Goal: Task Accomplishment & Management: Manage account settings

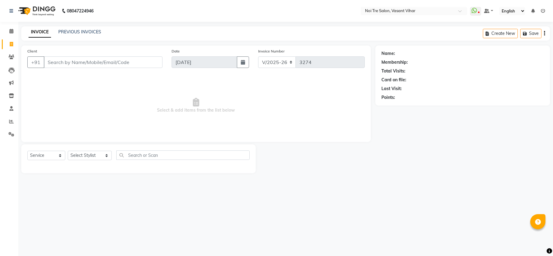
select select "3944"
select select "service"
click at [84, 32] on link "PREVIOUS INVOICES" at bounding box center [79, 31] width 43 height 5
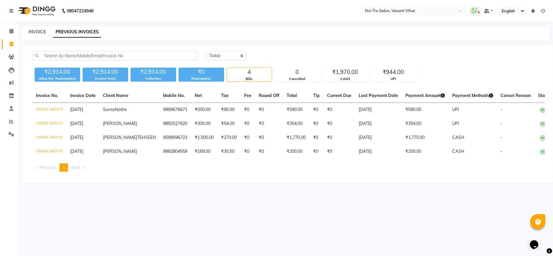
click at [37, 29] on link "INVOICE" at bounding box center [37, 31] width 17 height 5
select select "service"
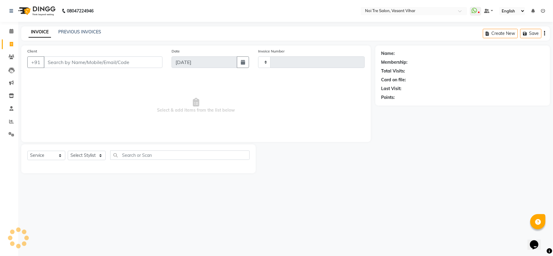
type input "3274"
select select "3944"
click at [84, 157] on select "Select Stylist [PERSON_NAME](PUNJABI BAGH) [PERSON_NAME] GEETA [PERSON_NAME] PD…" at bounding box center [90, 155] width 44 height 9
click at [78, 156] on select "Select Stylist [PERSON_NAME](PUNJABI BAGH) [PERSON_NAME] GEETA [PERSON_NAME] PD…" at bounding box center [90, 155] width 44 height 9
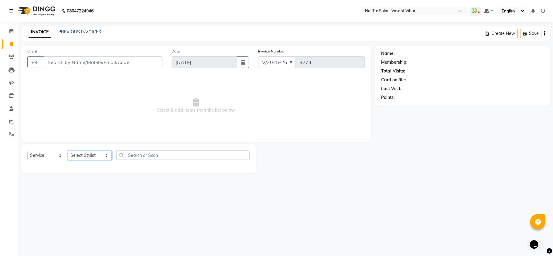
click at [77, 156] on select "Select Stylist [PERSON_NAME](PUNJABI BAGH) [PERSON_NAME] GEETA [PERSON_NAME] PD…" at bounding box center [90, 155] width 44 height 9
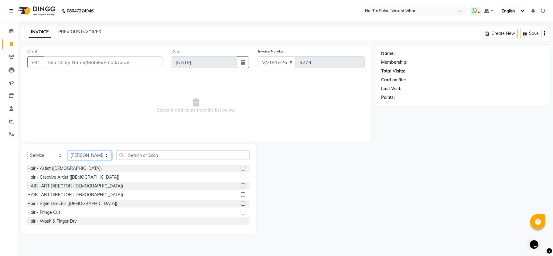
select select "54150"
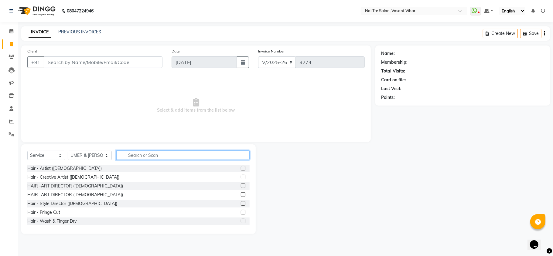
click at [154, 152] on input "text" at bounding box center [182, 155] width 133 height 9
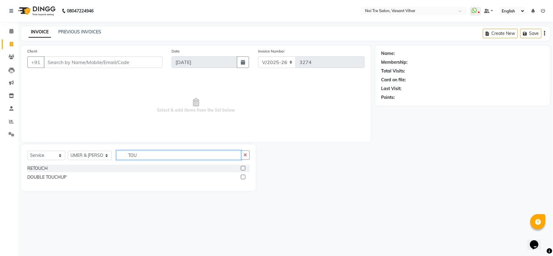
type input "TOU"
click at [33, 165] on div "RETOUCH" at bounding box center [138, 169] width 222 height 8
click at [40, 166] on div "RETOUCH" at bounding box center [37, 168] width 20 height 6
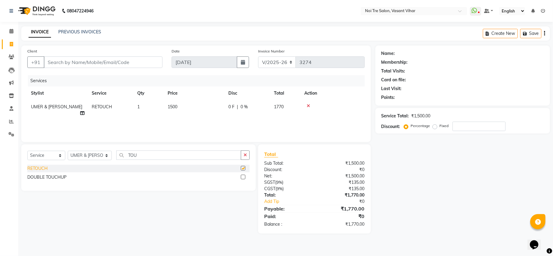
checkbox input "false"
click at [134, 66] on input "Client" at bounding box center [103, 62] width 119 height 12
type input "9"
type input "0"
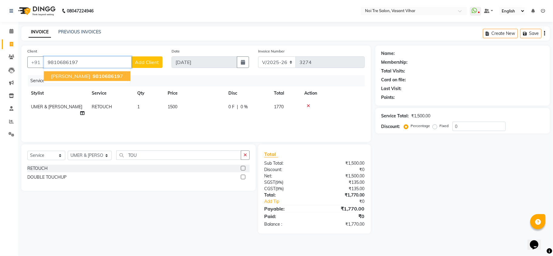
type input "9810686197"
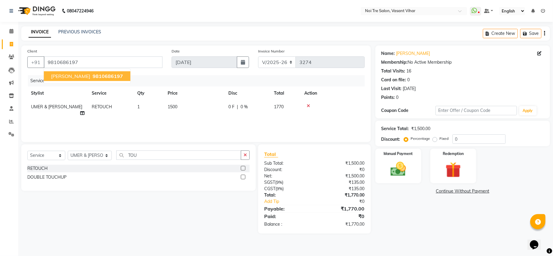
click at [102, 80] on button "NEERA UMER 9810686197" at bounding box center [87, 76] width 86 height 10
click at [375, 167] on div "Manual Payment" at bounding box center [398, 166] width 48 height 36
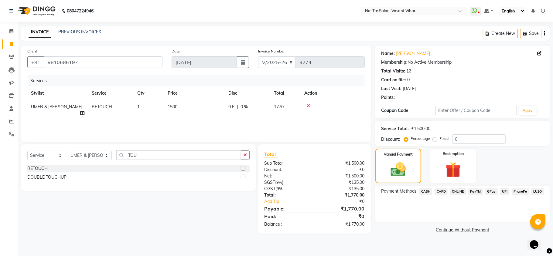
click at [443, 189] on span "CARD" at bounding box center [440, 191] width 13 height 7
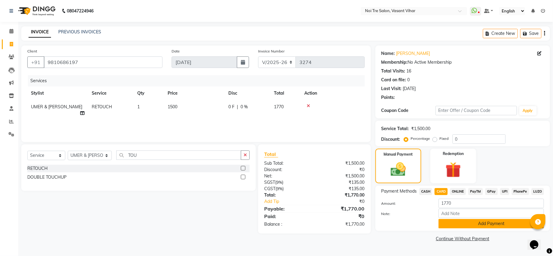
click at [501, 223] on button "Add Payment" at bounding box center [490, 223] width 105 height 9
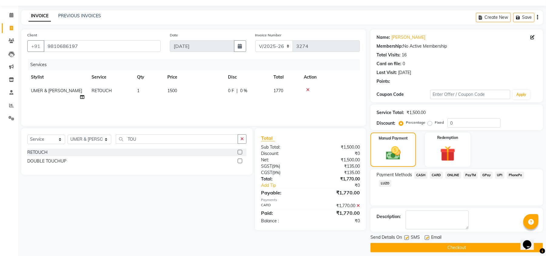
scroll to position [22, 0]
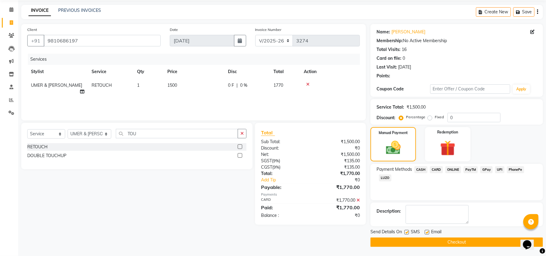
click at [466, 240] on button "Checkout" at bounding box center [457, 242] width 173 height 9
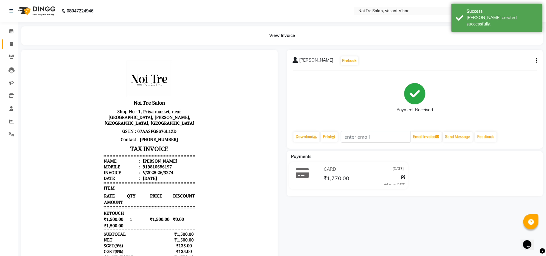
click at [5, 43] on link "Invoice" at bounding box center [9, 44] width 15 height 10
select select "service"
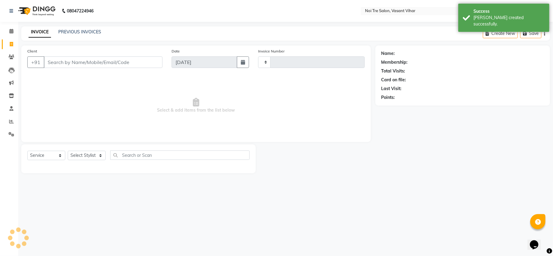
type input "3275"
select select "3944"
click at [141, 59] on input "Client" at bounding box center [103, 62] width 119 height 12
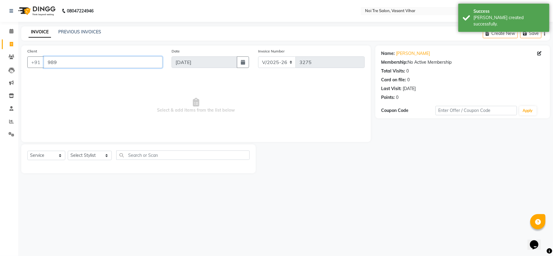
click at [61, 60] on input "989" at bounding box center [103, 62] width 119 height 12
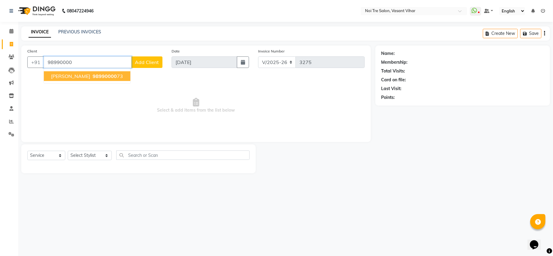
click at [96, 80] on button "SAVINA UMER 98990000 73" at bounding box center [87, 76] width 86 height 10
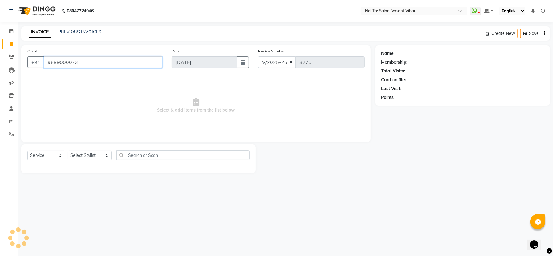
type input "9899000073"
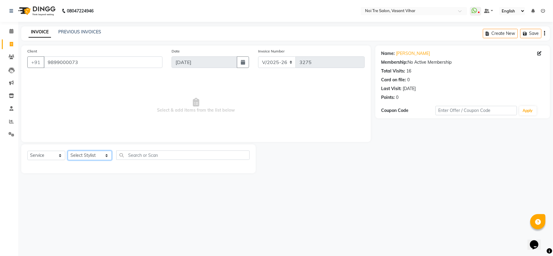
click at [89, 155] on select "Select Stylist [PERSON_NAME](PUNJABI BAGH) [PERSON_NAME] GEETA [PERSON_NAME] PD…" at bounding box center [90, 155] width 44 height 9
select select "54150"
click at [90, 154] on select "Select Stylist [PERSON_NAME](PUNJABI BAGH) [PERSON_NAME] GEETA [PERSON_NAME] PD…" at bounding box center [90, 155] width 44 height 9
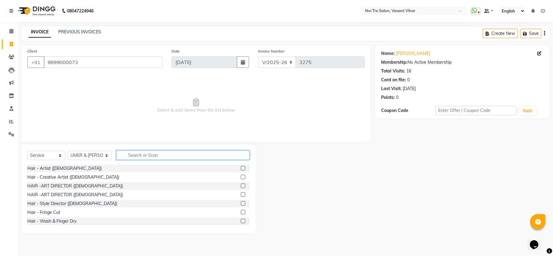
click at [166, 156] on input "text" at bounding box center [182, 155] width 133 height 9
type input "R"
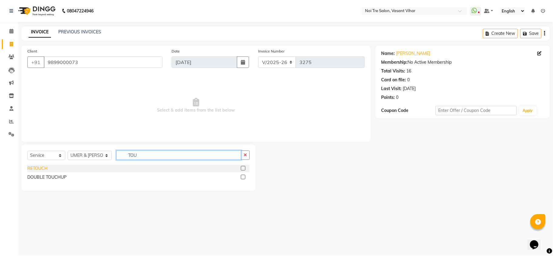
type input "TOU"
click at [39, 167] on div "RETOUCH" at bounding box center [37, 168] width 20 height 6
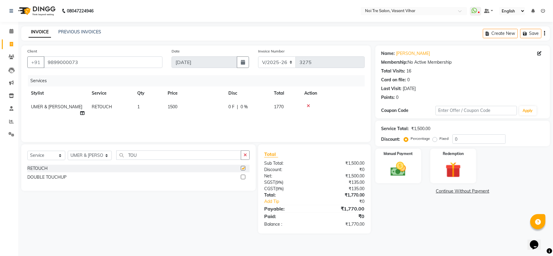
checkbox input "false"
drag, startPoint x: 146, startPoint y: 152, endPoint x: 45, endPoint y: 152, distance: 101.0
click at [45, 152] on div "Select Service Product Membership Package Voucher Prepaid Gift Card Select Styl…" at bounding box center [138, 158] width 222 height 14
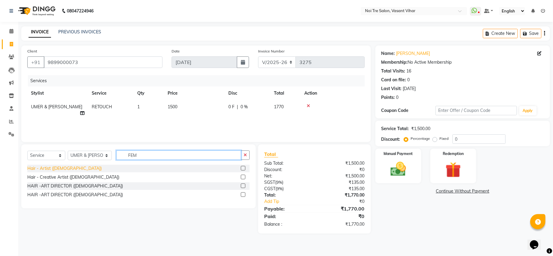
type input "FEM"
click at [61, 166] on div "Hair - Artist ([DEMOGRAPHIC_DATA])" at bounding box center [64, 168] width 74 height 6
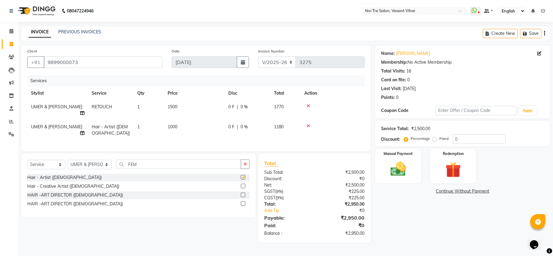
checkbox input "false"
click at [180, 121] on td "1000" at bounding box center [194, 130] width 61 height 20
select select "54150"
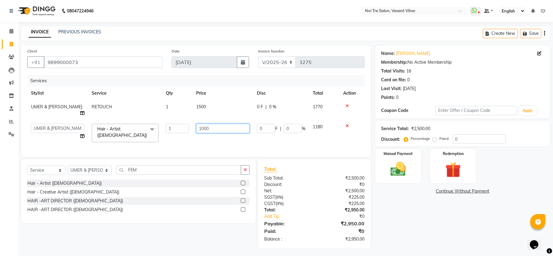
drag, startPoint x: 215, startPoint y: 122, endPoint x: 162, endPoint y: 121, distance: 53.4
click at [170, 122] on tr "Abhishek AMARNATH Asif DANISH(PUNJABI BAGH) DHARAM FAIZAN GEETA Kamal Karan PDC…" at bounding box center [195, 133] width 337 height 26
type input "1500"
click at [480, 211] on div "Name: Savina Umer Membership: No Active Membership Total Visits: 16 Card on fil…" at bounding box center [464, 147] width 179 height 203
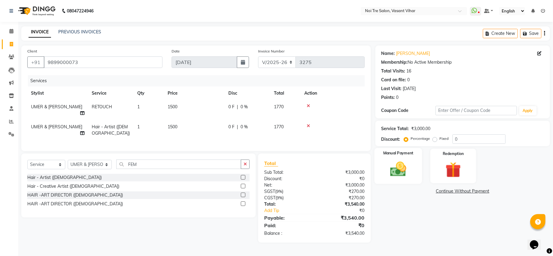
click at [405, 168] on img at bounding box center [398, 169] width 26 height 19
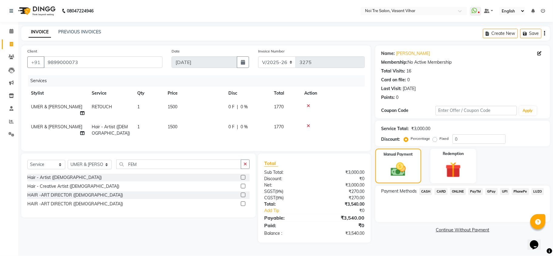
click at [425, 192] on span "CASH" at bounding box center [425, 191] width 13 height 7
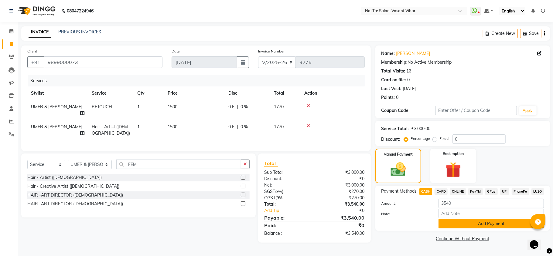
click at [500, 225] on button "Add Payment" at bounding box center [490, 223] width 105 height 9
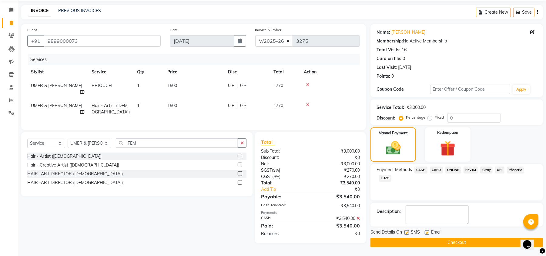
scroll to position [22, 0]
click at [449, 242] on button "Checkout" at bounding box center [457, 242] width 173 height 9
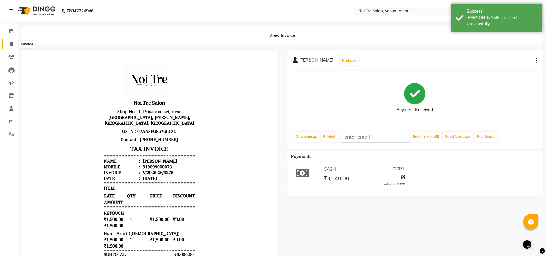
click at [12, 42] on icon at bounding box center [11, 44] width 3 height 5
select select "service"
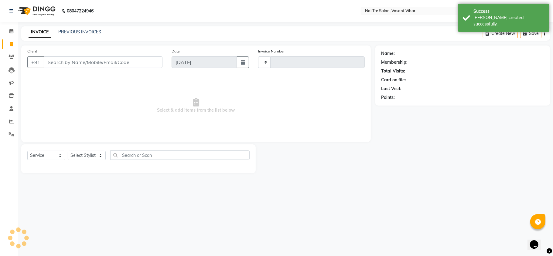
type input "3276"
select select "3944"
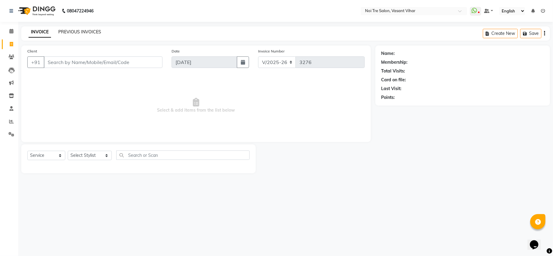
click at [79, 29] on link "PREVIOUS INVOICES" at bounding box center [79, 31] width 43 height 5
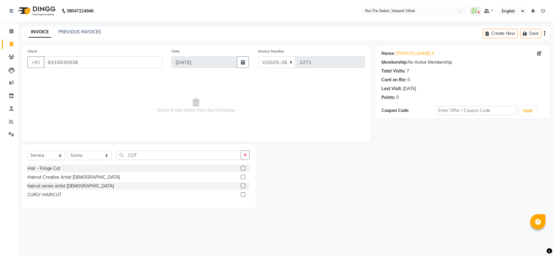
select select "3944"
select select "service"
select select "20380"
click at [43, 188] on div "haircut senior artist [DEMOGRAPHIC_DATA]" at bounding box center [70, 186] width 86 height 6
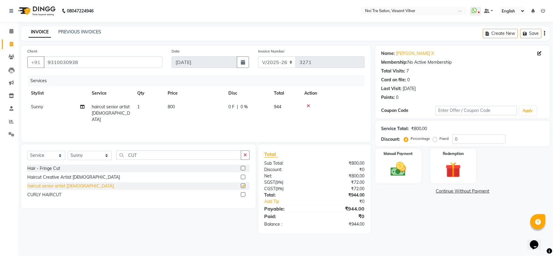
checkbox input "false"
click at [177, 104] on td "800" at bounding box center [194, 113] width 61 height 26
select select "20380"
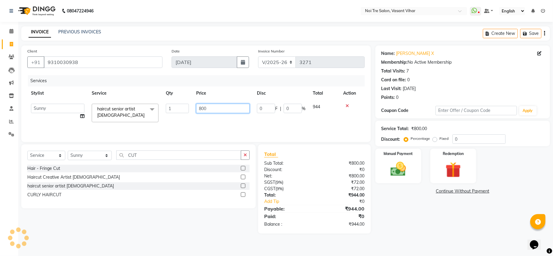
click at [175, 107] on tr "[PERSON_NAME](PUNJABI BAGH) [PERSON_NAME] GEETA [PERSON_NAME] PDC [PERSON_NAME]…" at bounding box center [195, 113] width 337 height 26
drag, startPoint x: 211, startPoint y: 107, endPoint x: 167, endPoint y: 107, distance: 44.6
click at [167, 107] on tr "[PERSON_NAME](PUNJABI BAGH) [PERSON_NAME] GEETA [PERSON_NAME] PDC [PERSON_NAME]…" at bounding box center [195, 113] width 337 height 26
type input "1000"
click at [441, 219] on div "Name: [PERSON_NAME] X Membership: No Active Membership Total Visits: 7 Card on …" at bounding box center [464, 140] width 179 height 188
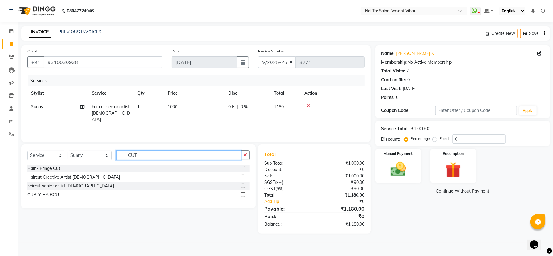
drag, startPoint x: 142, startPoint y: 152, endPoint x: 88, endPoint y: 143, distance: 55.4
click at [88, 143] on div "Client [PHONE_NUMBER] Date [DATE] Invoice Number V/2025 V/[PHONE_NUMBER] Servic…" at bounding box center [196, 140] width 358 height 188
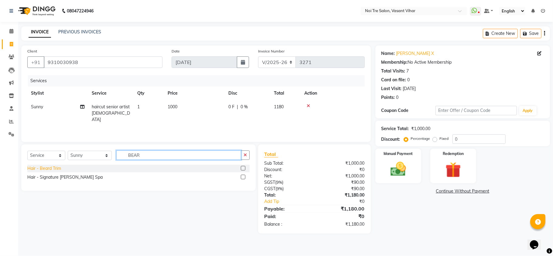
type input "BEAR"
click at [43, 169] on div "Hair - Beard Trim" at bounding box center [44, 168] width 34 height 6
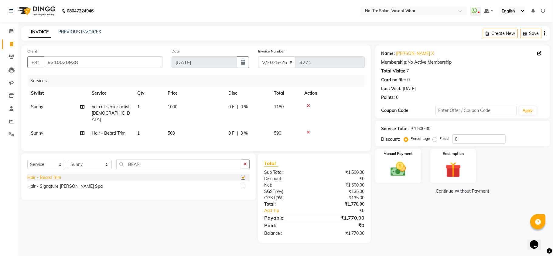
checkbox input "false"
click at [402, 170] on img at bounding box center [398, 169] width 26 height 19
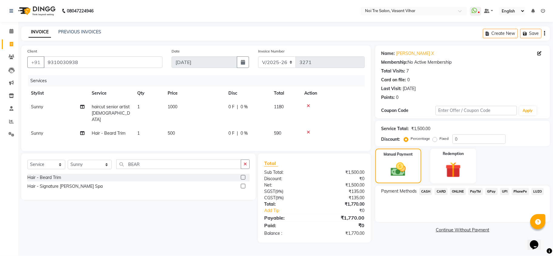
click at [440, 191] on span "CARD" at bounding box center [440, 191] width 13 height 7
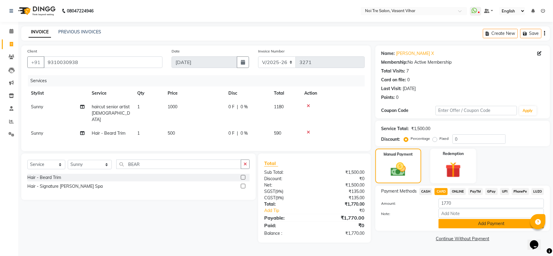
click at [496, 221] on button "Add Payment" at bounding box center [490, 223] width 105 height 9
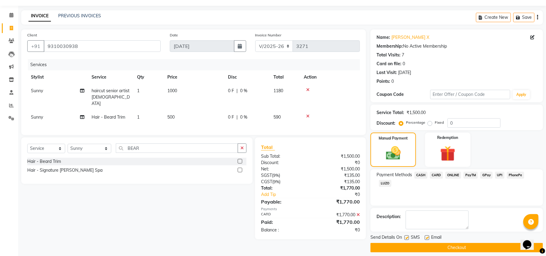
scroll to position [22, 0]
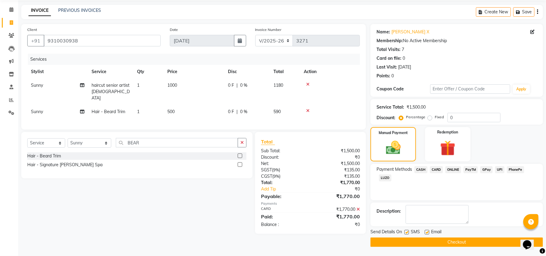
click at [465, 241] on button "Checkout" at bounding box center [457, 242] width 173 height 9
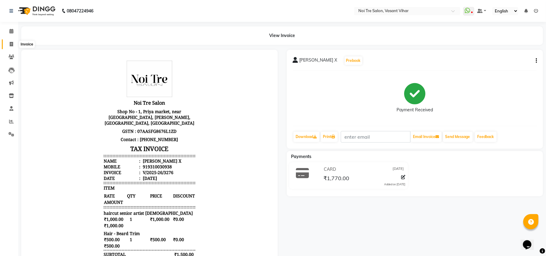
click at [9, 41] on span at bounding box center [11, 44] width 11 height 7
select select "service"
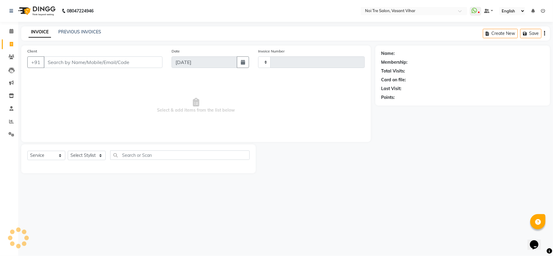
type input "3277"
select select "3944"
click at [93, 156] on select "Select Stylist" at bounding box center [87, 155] width 38 height 9
select select "54150"
click at [93, 156] on select "Select Stylist [PERSON_NAME](PUNJABI BAGH) [PERSON_NAME] GEETA [PERSON_NAME] PD…" at bounding box center [90, 155] width 44 height 9
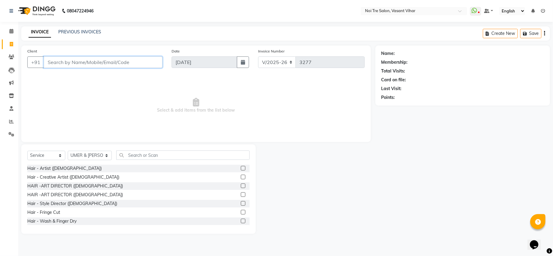
click at [134, 63] on input "Client" at bounding box center [103, 62] width 119 height 12
type input "7838863007"
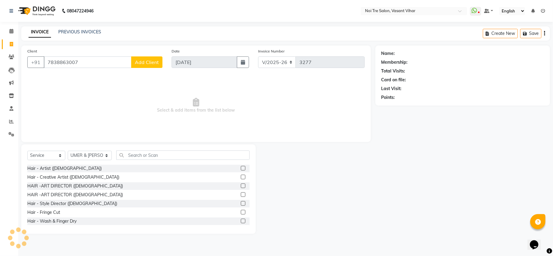
click at [143, 63] on span "Add Client" at bounding box center [147, 62] width 24 height 6
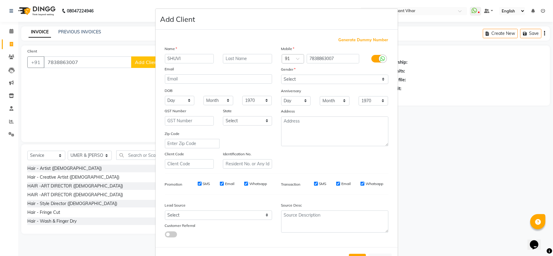
type input "SHUVI"
click at [307, 76] on select "Select [DEMOGRAPHIC_DATA] [DEMOGRAPHIC_DATA] Other Prefer Not To Say" at bounding box center [334, 79] width 107 height 9
select select "[DEMOGRAPHIC_DATA]"
click at [281, 75] on select "Select [DEMOGRAPHIC_DATA] [DEMOGRAPHIC_DATA] Other Prefer Not To Say" at bounding box center [334, 79] width 107 height 9
click at [186, 214] on select "Select Walk-in Referral Internet Friend Word of Mouth Advertisement Facebook Ju…" at bounding box center [218, 215] width 107 height 9
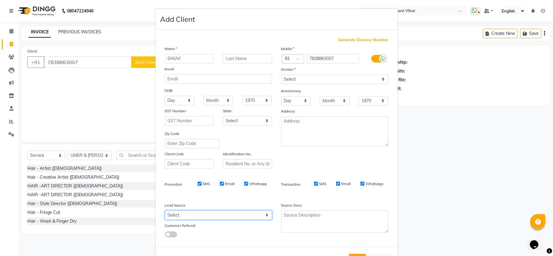
select select "28151"
click at [165, 211] on select "Select Walk-in Referral Internet Friend Word of Mouth Advertisement Facebook Ju…" at bounding box center [218, 215] width 107 height 9
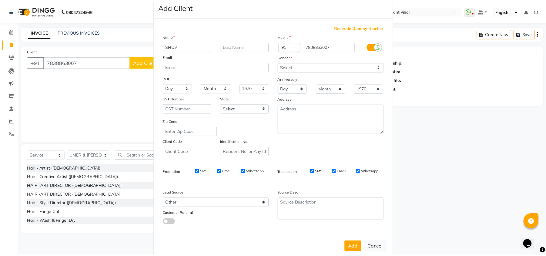
scroll to position [22, 0]
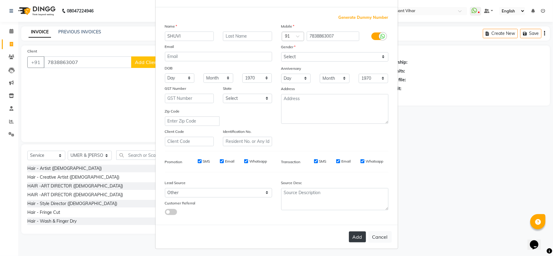
click at [354, 234] on button "Add" at bounding box center [357, 237] width 17 height 11
select select
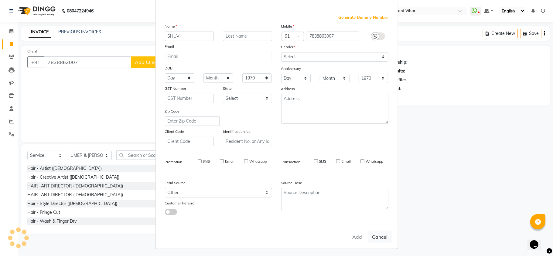
select select
checkbox input "false"
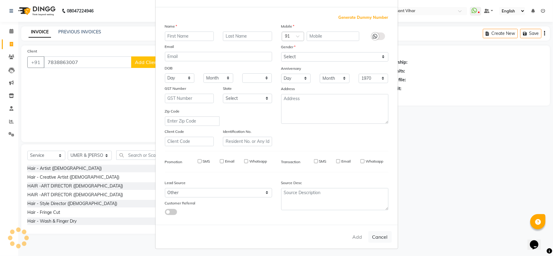
checkbox input "false"
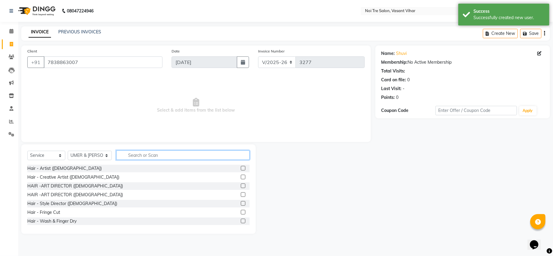
click at [145, 157] on input "text" at bounding box center [182, 155] width 133 height 9
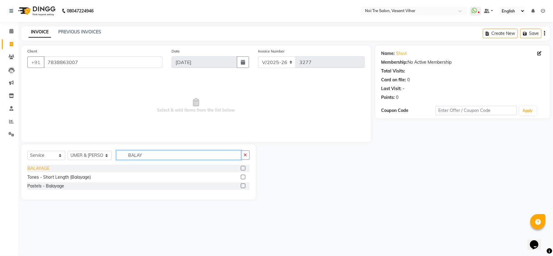
type input "BALAY"
click at [44, 169] on div "BALAYAGE" at bounding box center [38, 168] width 22 height 6
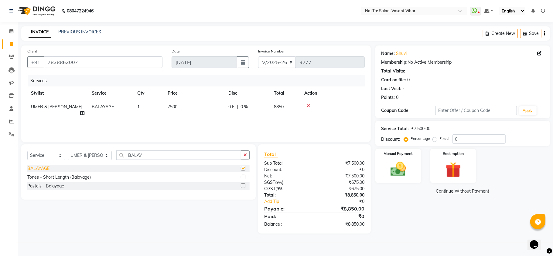
checkbox input "false"
click at [185, 109] on td "7500" at bounding box center [194, 110] width 61 height 20
select select "54150"
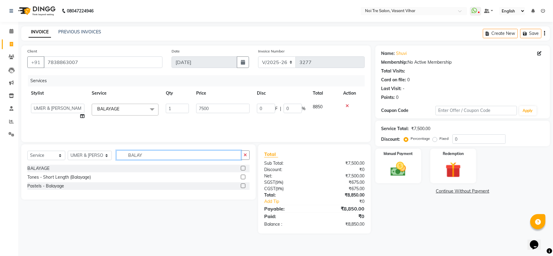
drag, startPoint x: 144, startPoint y: 154, endPoint x: 76, endPoint y: 151, distance: 68.4
click at [76, 151] on div "Select Service Product Membership Package Voucher Prepaid Gift Card Select Styl…" at bounding box center [138, 158] width 222 height 14
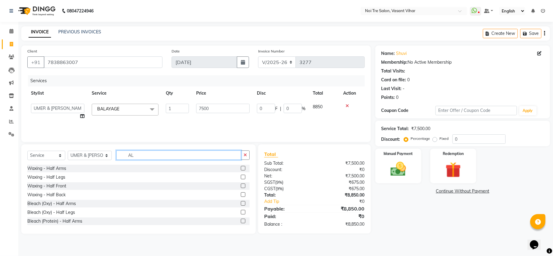
type input "A"
type input "T"
type input "A"
type input "RITU"
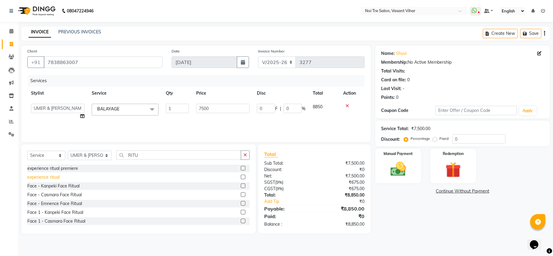
click at [46, 179] on div "experience ritual" at bounding box center [43, 177] width 32 height 6
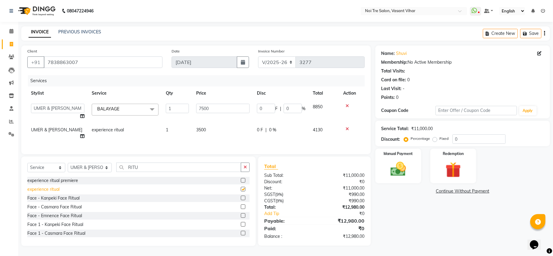
checkbox input "false"
click at [211, 131] on td "3500" at bounding box center [222, 133] width 61 height 20
select select "54150"
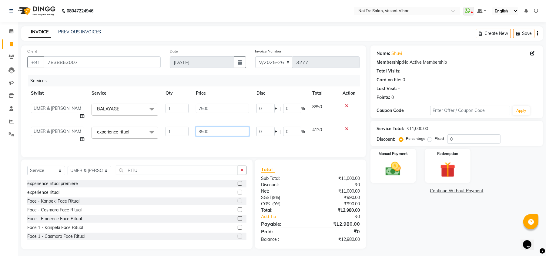
drag, startPoint x: 224, startPoint y: 133, endPoint x: 154, endPoint y: 125, distance: 70.8
click at [163, 126] on tr "[PERSON_NAME](PUNJABI BAGH) [PERSON_NAME] GEETA [PERSON_NAME] PDC [PERSON_NAME]…" at bounding box center [193, 134] width 333 height 23
type input "2500"
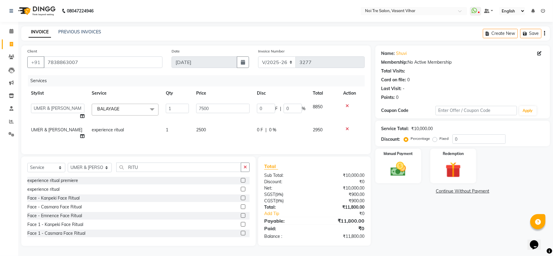
click at [402, 217] on div "Name: Shuvi Membership: No Active Membership Total Visits: Card on file: 0 Last…" at bounding box center [464, 146] width 179 height 201
click at [407, 173] on img at bounding box center [398, 169] width 26 height 19
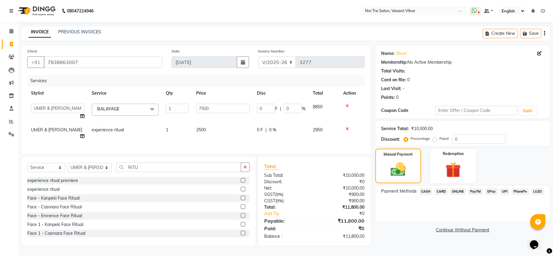
click at [427, 191] on span "CASH" at bounding box center [425, 191] width 13 height 7
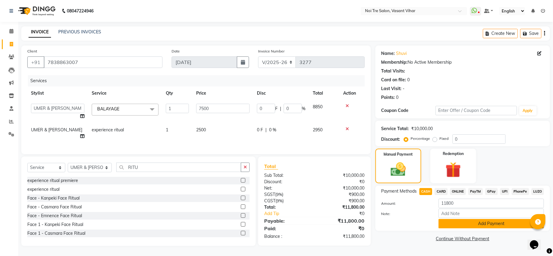
click at [498, 223] on button "Add Payment" at bounding box center [490, 223] width 105 height 9
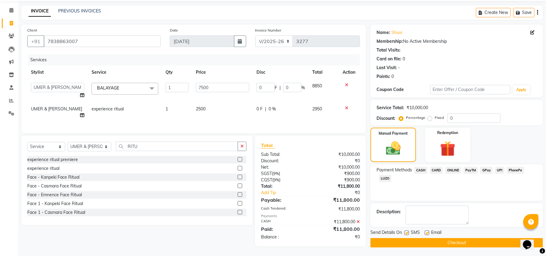
scroll to position [22, 0]
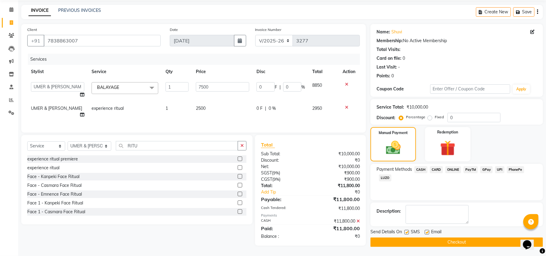
click at [442, 243] on button "Checkout" at bounding box center [457, 242] width 173 height 9
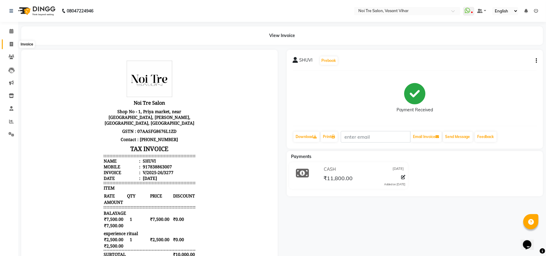
click at [11, 45] on icon at bounding box center [11, 44] width 3 height 5
select select "service"
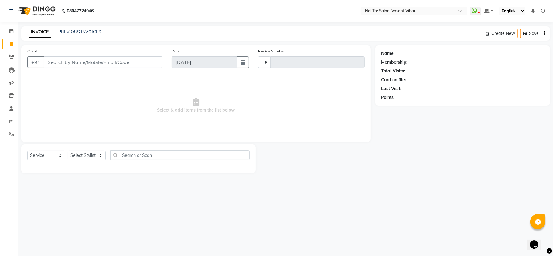
type input "3278"
select select "3944"
click at [89, 153] on select "Select Stylist [PERSON_NAME](PUNJABI BAGH) [PERSON_NAME] GEETA [PERSON_NAME] PD…" at bounding box center [90, 155] width 44 height 9
select select "20380"
click at [90, 154] on select "Select Stylist [PERSON_NAME](PUNJABI BAGH) [PERSON_NAME] GEETA [PERSON_NAME] PD…" at bounding box center [90, 155] width 44 height 9
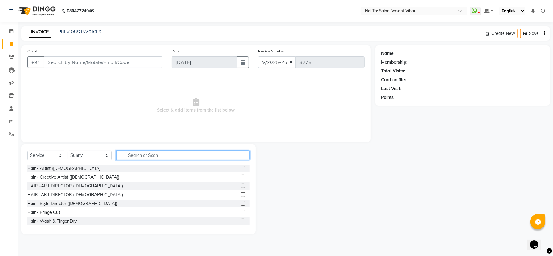
click at [158, 151] on input "text" at bounding box center [182, 155] width 133 height 9
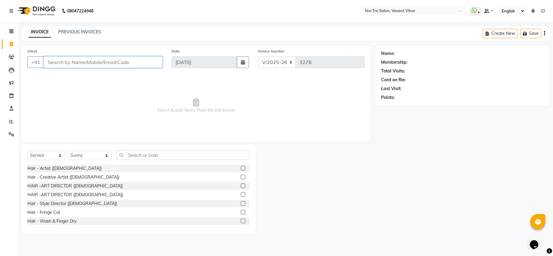
click at [136, 63] on input "Client" at bounding box center [103, 62] width 119 height 12
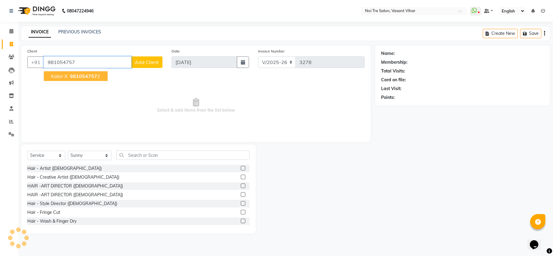
click at [79, 78] on span "981054757" at bounding box center [83, 76] width 27 height 6
type input "9810547572"
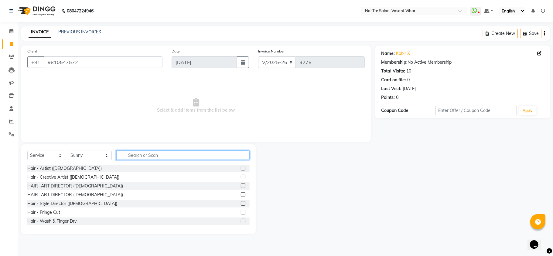
click at [136, 155] on input "text" at bounding box center [182, 155] width 133 height 9
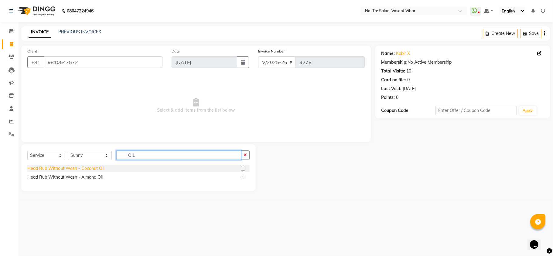
type input "OIL"
click at [75, 170] on div "Head Rub Without Wash - Coconut Oil" at bounding box center [65, 168] width 77 height 6
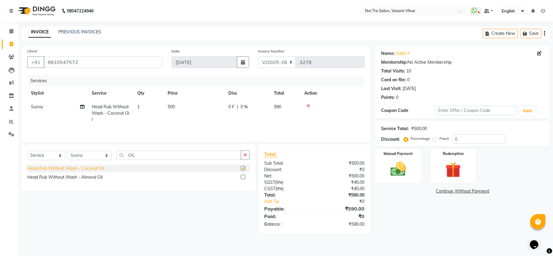
checkbox input "false"
click at [79, 181] on div "Head Rub Without Wash - Almond Oil" at bounding box center [64, 177] width 75 height 6
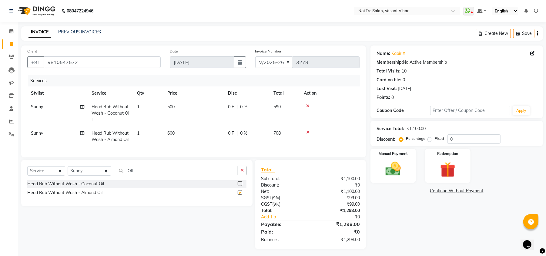
checkbox input "false"
click at [306, 104] on icon at bounding box center [307, 106] width 3 height 4
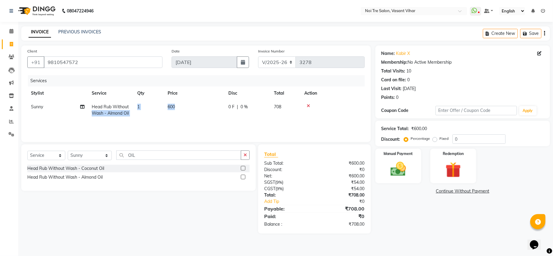
drag, startPoint x: 181, startPoint y: 105, endPoint x: 128, endPoint y: 101, distance: 53.5
click at [128, 101] on tr "Sunny Head Rub Without Wash - Almond Oil 1 600 0 F | 0 % 708" at bounding box center [195, 110] width 337 height 20
click at [190, 110] on td "600" at bounding box center [194, 110] width 61 height 20
select select "20380"
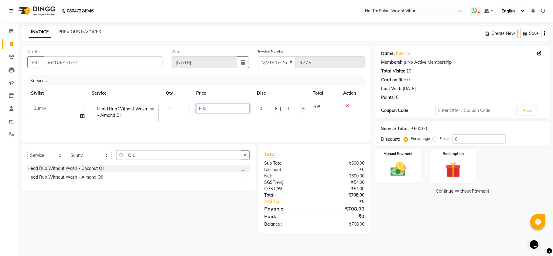
drag, startPoint x: 199, startPoint y: 106, endPoint x: 180, endPoint y: 106, distance: 18.8
click at [181, 106] on tr "[PERSON_NAME](PUNJABI BAGH) [PERSON_NAME] GEETA [PERSON_NAME] PDC [PERSON_NAME]…" at bounding box center [195, 113] width 337 height 26
type input "1000"
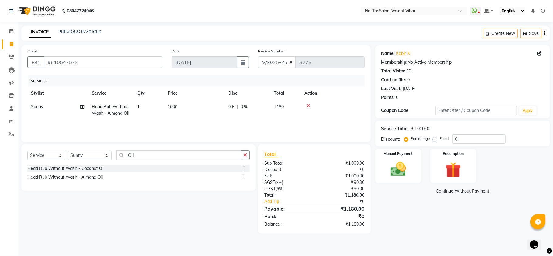
click at [482, 215] on div "Name: Kabir X Membership: No Active Membership Total Visits: 10 Card on file: 0…" at bounding box center [464, 140] width 179 height 188
click at [411, 165] on div "Manual Payment" at bounding box center [398, 166] width 48 height 36
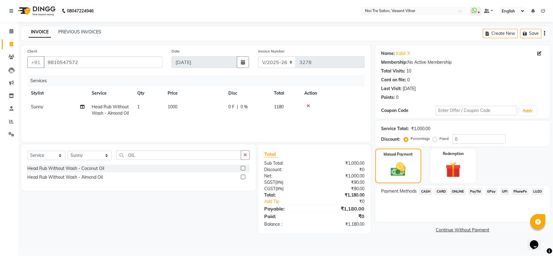
click at [505, 189] on span "UPI" at bounding box center [504, 191] width 9 height 7
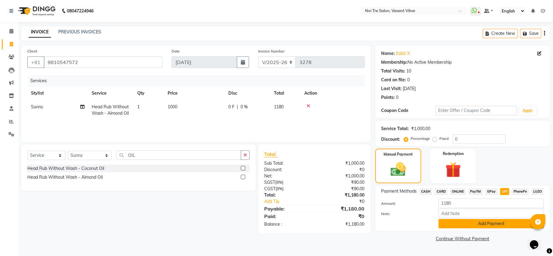
click at [501, 224] on button "Add Payment" at bounding box center [490, 223] width 105 height 9
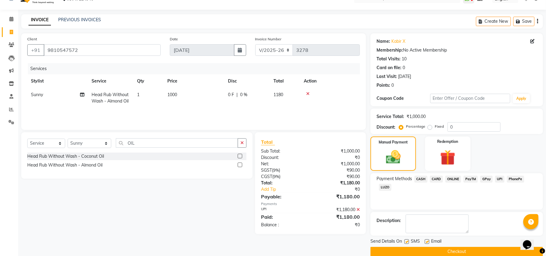
scroll to position [22, 0]
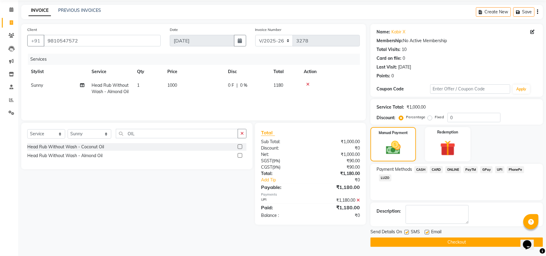
click at [449, 239] on button "Checkout" at bounding box center [457, 242] width 173 height 9
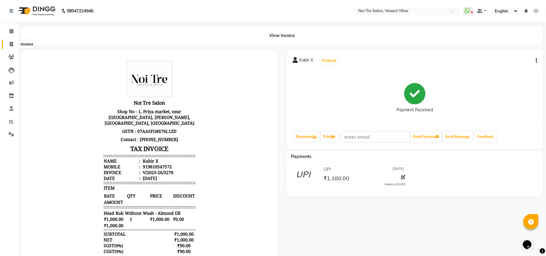
click at [15, 46] on span at bounding box center [11, 44] width 11 height 7
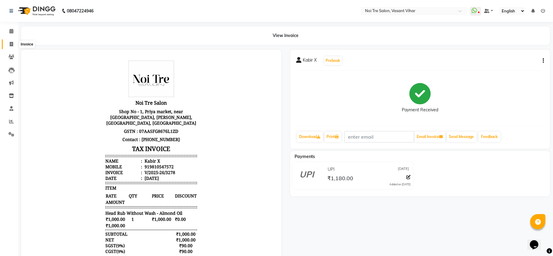
select select "service"
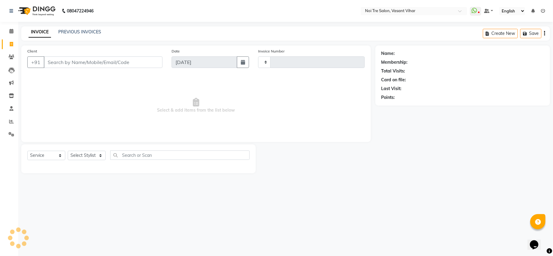
type input "3279"
select select "3944"
click at [95, 155] on select "Select Stylist [PERSON_NAME](PUNJABI BAGH) [PERSON_NAME] GEETA [PERSON_NAME] PD…" at bounding box center [90, 155] width 44 height 9
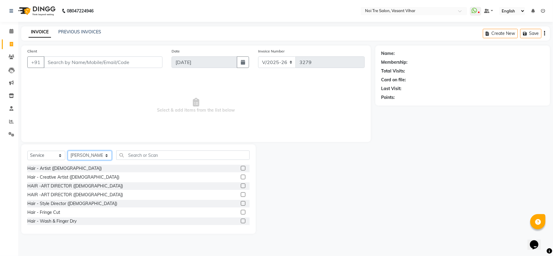
select select "54150"
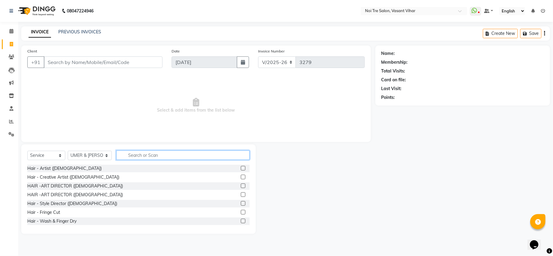
click at [133, 151] on input "text" at bounding box center [182, 155] width 133 height 9
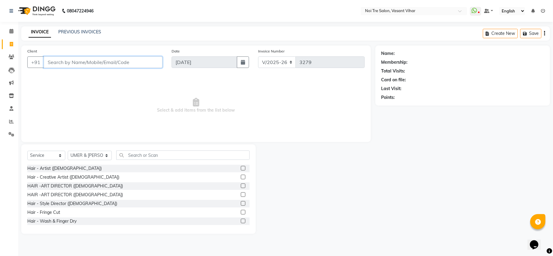
click at [134, 59] on input "Client" at bounding box center [103, 62] width 119 height 12
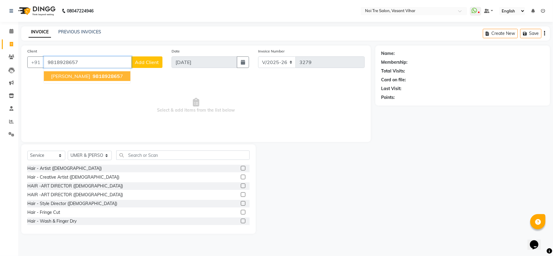
type input "9818928657"
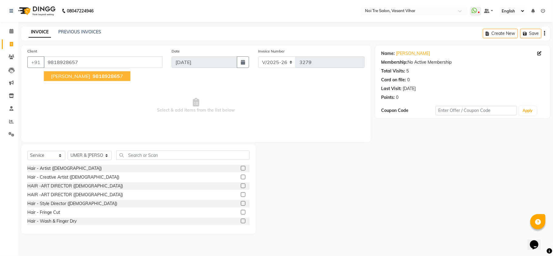
click at [93, 75] on span "981892865" at bounding box center [106, 76] width 27 height 6
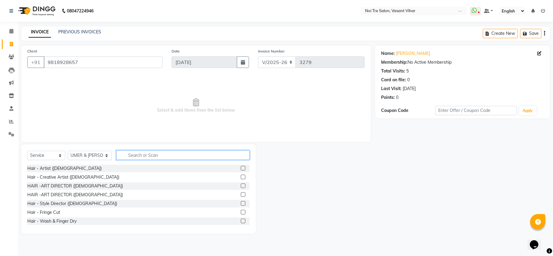
click at [143, 157] on input "text" at bounding box center [182, 155] width 133 height 9
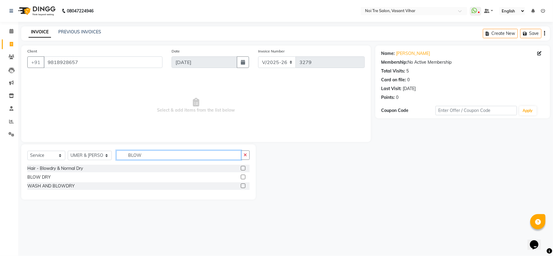
type input "BLOW"
click at [25, 179] on div "Select Service Product Membership Package Voucher Prepaid Gift Card Select Styl…" at bounding box center [138, 171] width 234 height 55
click at [35, 178] on div "BLOW DRY" at bounding box center [38, 177] width 23 height 6
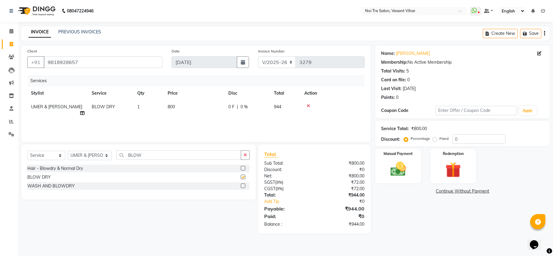
checkbox input "false"
click at [186, 105] on td "800" at bounding box center [194, 110] width 61 height 20
select select "54150"
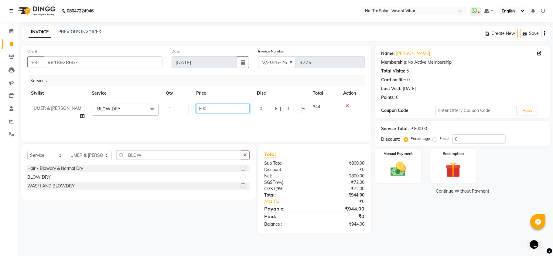
drag, startPoint x: 210, startPoint y: 107, endPoint x: 164, endPoint y: 110, distance: 45.9
click at [164, 110] on tr "[PERSON_NAME](PUNJABI BAGH) [PERSON_NAME] GEETA [PERSON_NAME] PDC [PERSON_NAME]…" at bounding box center [195, 111] width 337 height 23
type input "1000"
click at [416, 214] on div "Name: [PERSON_NAME] Membership: No Active Membership Total Visits: 5 Card on fi…" at bounding box center [464, 140] width 179 height 188
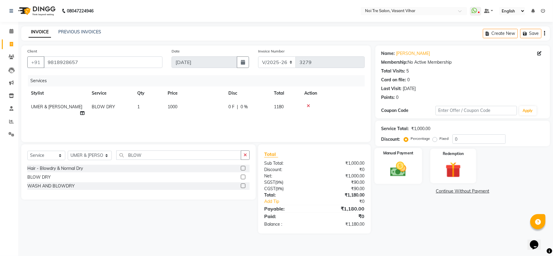
click at [407, 172] on img at bounding box center [398, 169] width 26 height 19
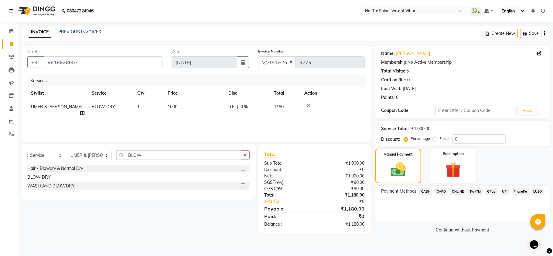
click at [441, 193] on span "CARD" at bounding box center [440, 191] width 13 height 7
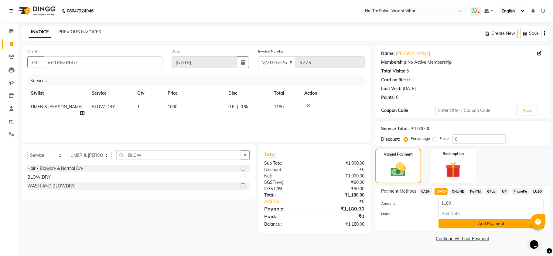
click at [493, 224] on button "Add Payment" at bounding box center [490, 223] width 105 height 9
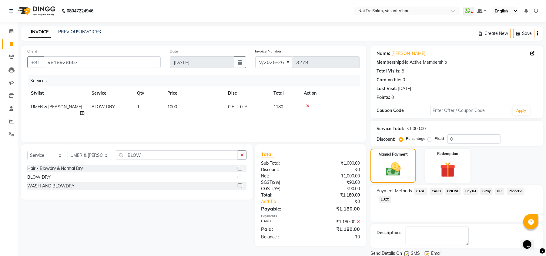
scroll to position [22, 0]
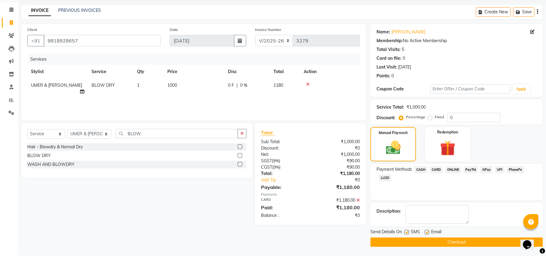
click at [457, 242] on button "Checkout" at bounding box center [457, 242] width 173 height 9
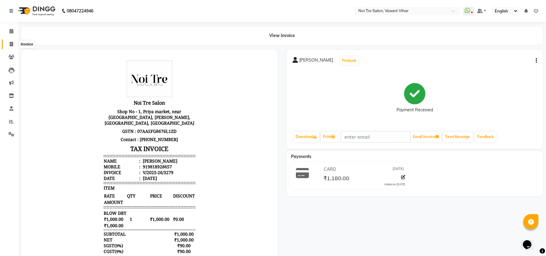
click at [10, 42] on icon at bounding box center [11, 44] width 3 height 5
select select "service"
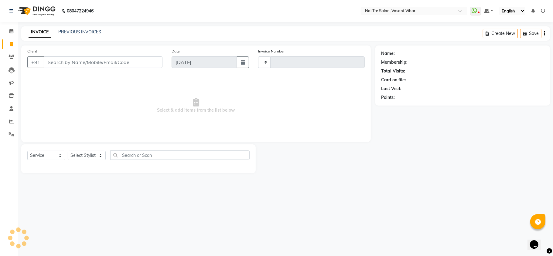
type input "3281"
select select "3944"
click at [81, 29] on link "PREVIOUS INVOICES" at bounding box center [79, 31] width 43 height 5
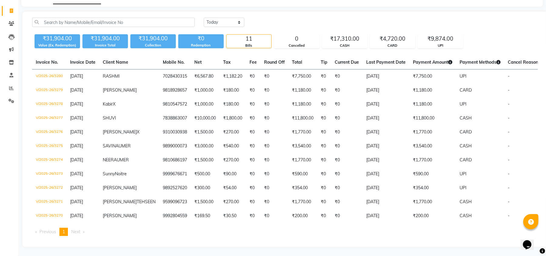
scroll to position [63, 0]
click at [11, 86] on icon at bounding box center [11, 88] width 5 height 5
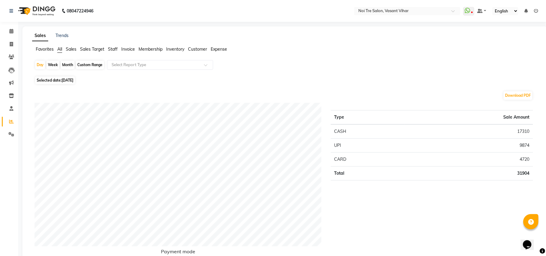
click at [141, 65] on input "text" at bounding box center [153, 65] width 87 height 6
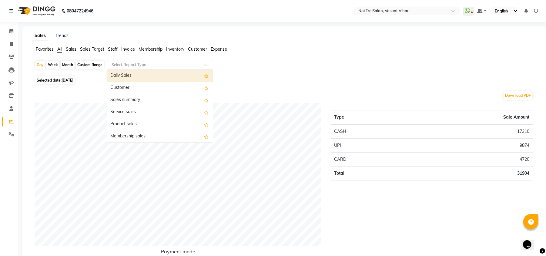
scroll to position [40, 0]
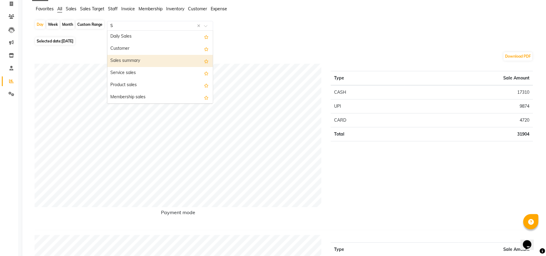
type input "ST"
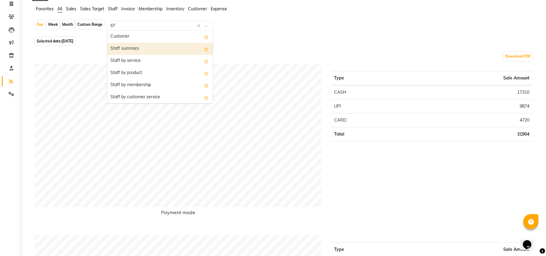
click at [141, 46] on div "Staff summary" at bounding box center [160, 49] width 106 height 12
select select "full_report"
select select "csv"
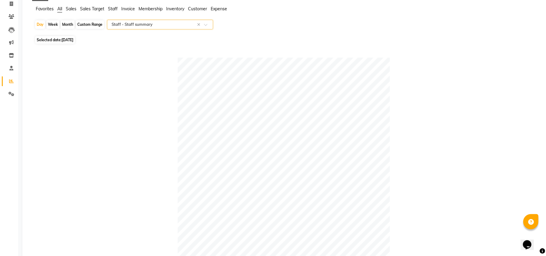
scroll to position [0, 0]
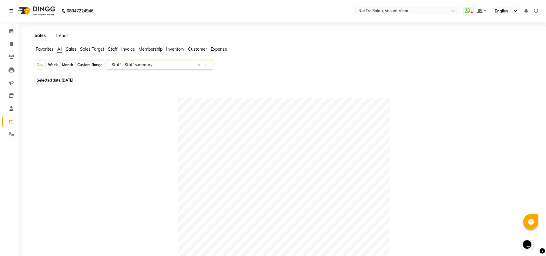
click at [66, 62] on div "Month" at bounding box center [68, 65] width 14 height 8
select select "9"
select select "2025"
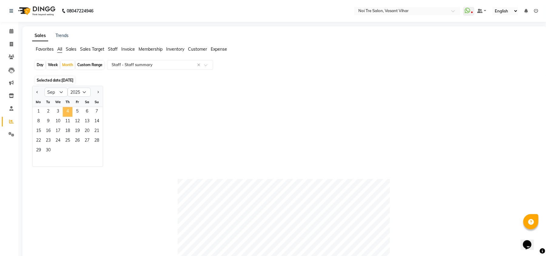
click at [67, 112] on span "4" at bounding box center [68, 112] width 10 height 10
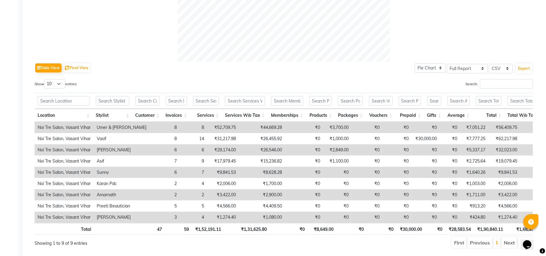
scroll to position [235, 0]
